Goal: Download file/media

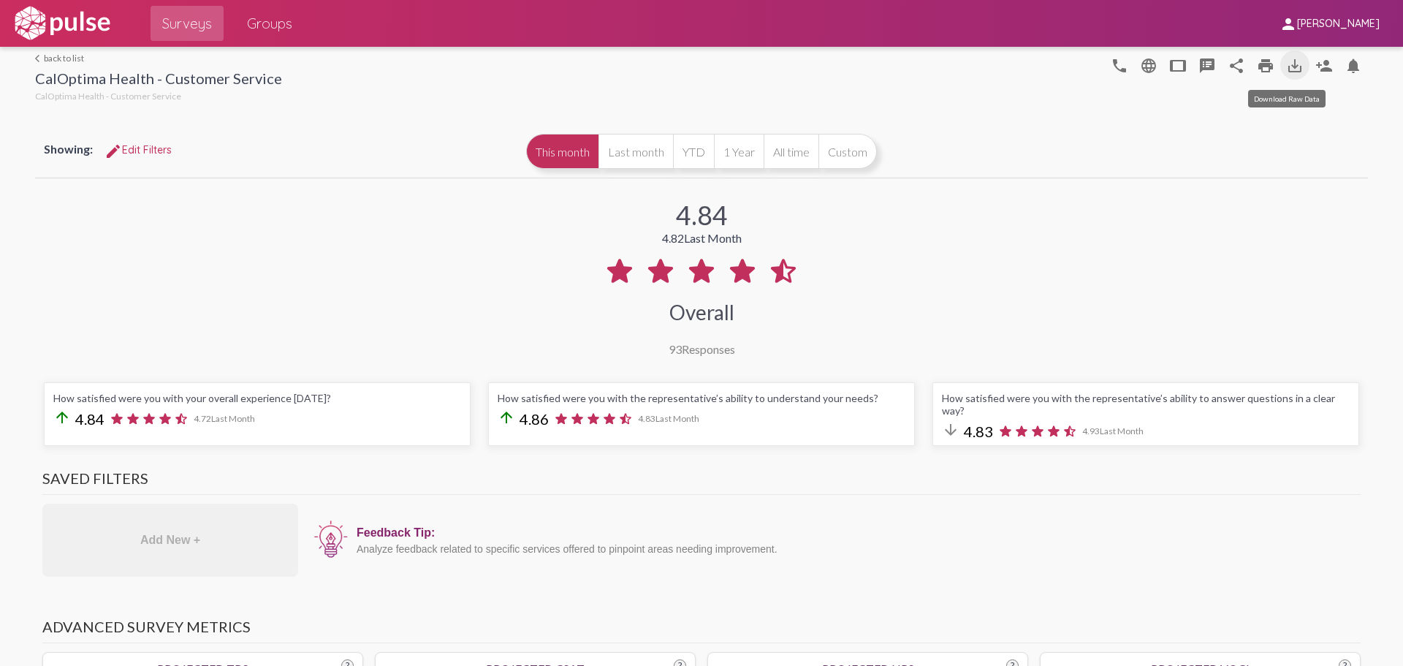
click at [1291, 64] on mat-icon "save_alt" at bounding box center [1295, 66] width 18 height 18
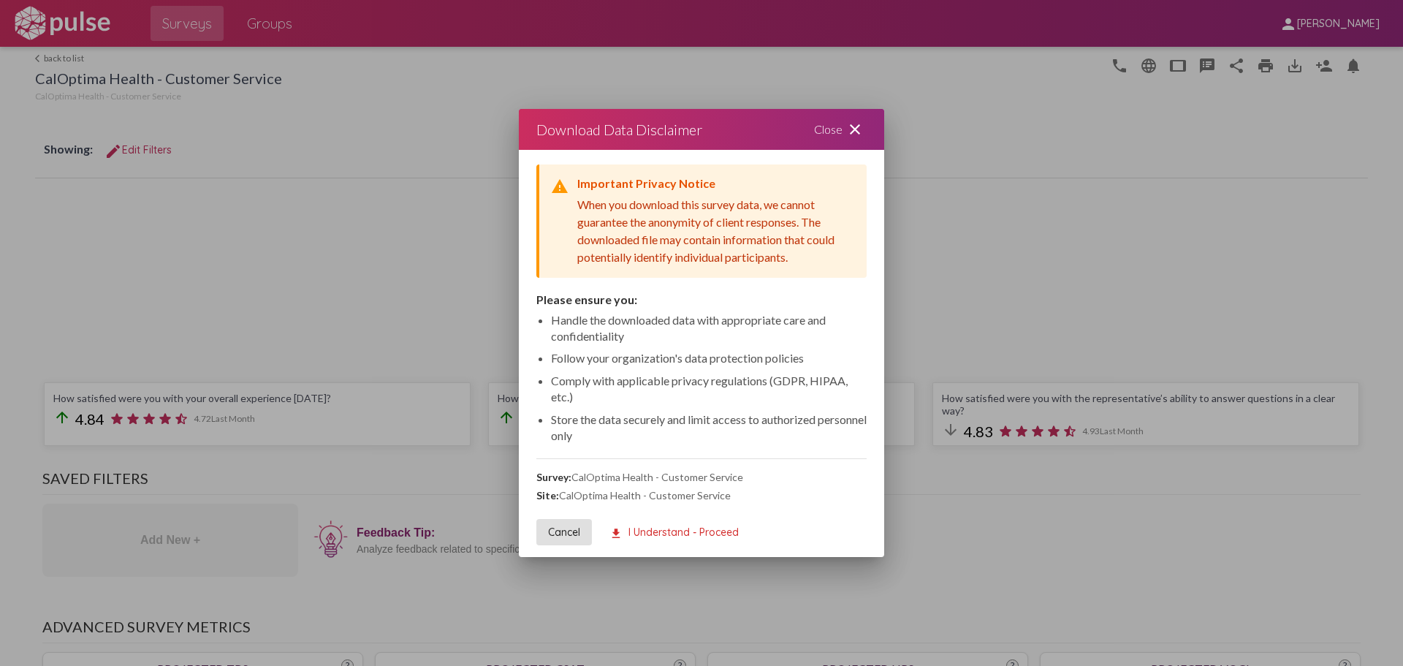
click at [641, 528] on span "download I Understand - Proceed" at bounding box center [674, 531] width 129 height 13
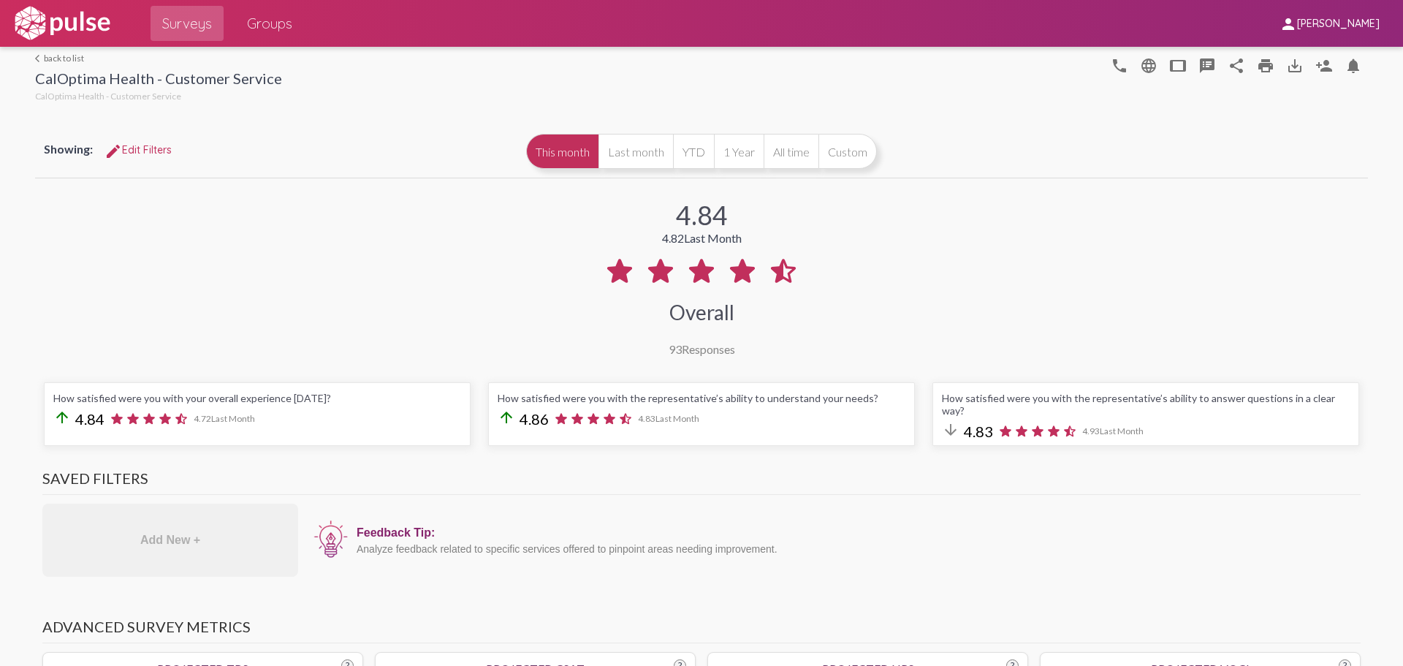
click at [962, 325] on div "4.84 4.82 Last Month Overall 93 Responses" at bounding box center [701, 268] width 1333 height 175
click at [912, 504] on div "Feedback Tip: Analyze feedback related to specific services offered to pinpoint…" at bounding box center [833, 540] width 1055 height 73
click at [1294, 65] on mat-icon "save_alt" at bounding box center [1295, 66] width 18 height 18
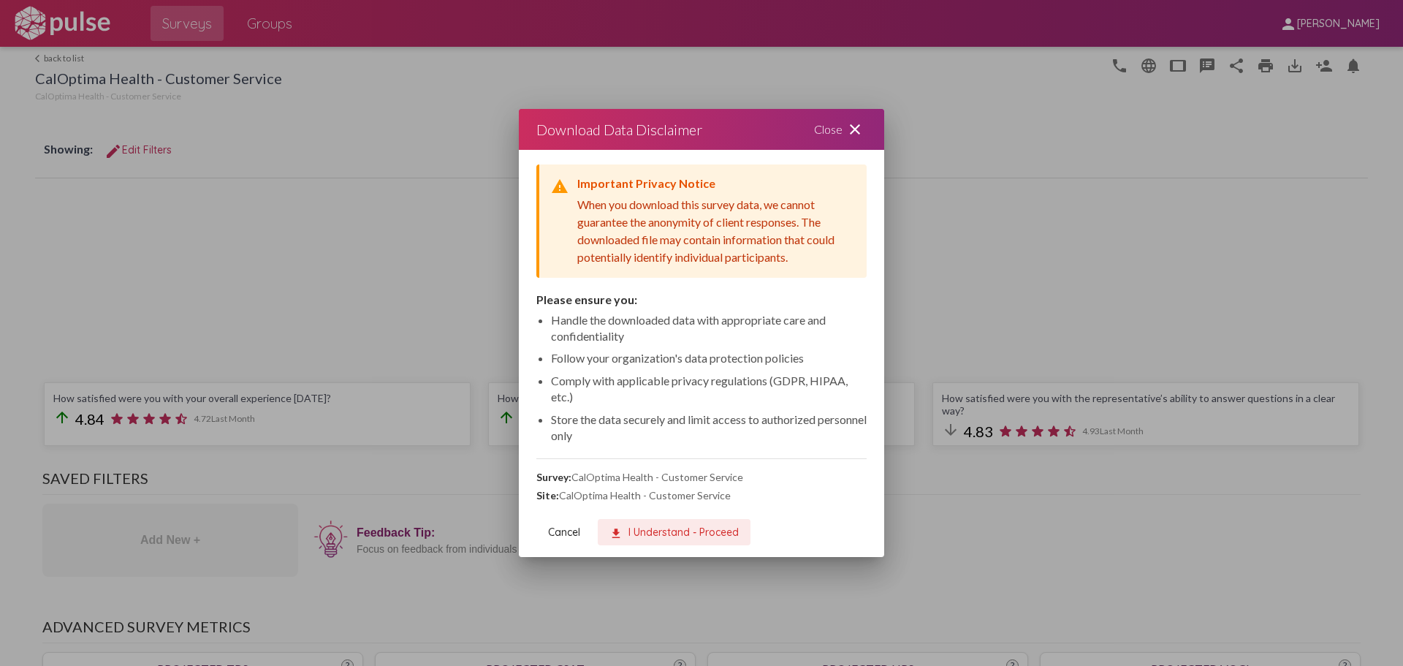
click at [636, 533] on span "download I Understand - Proceed" at bounding box center [674, 531] width 129 height 13
